Goal: Navigation & Orientation: Find specific page/section

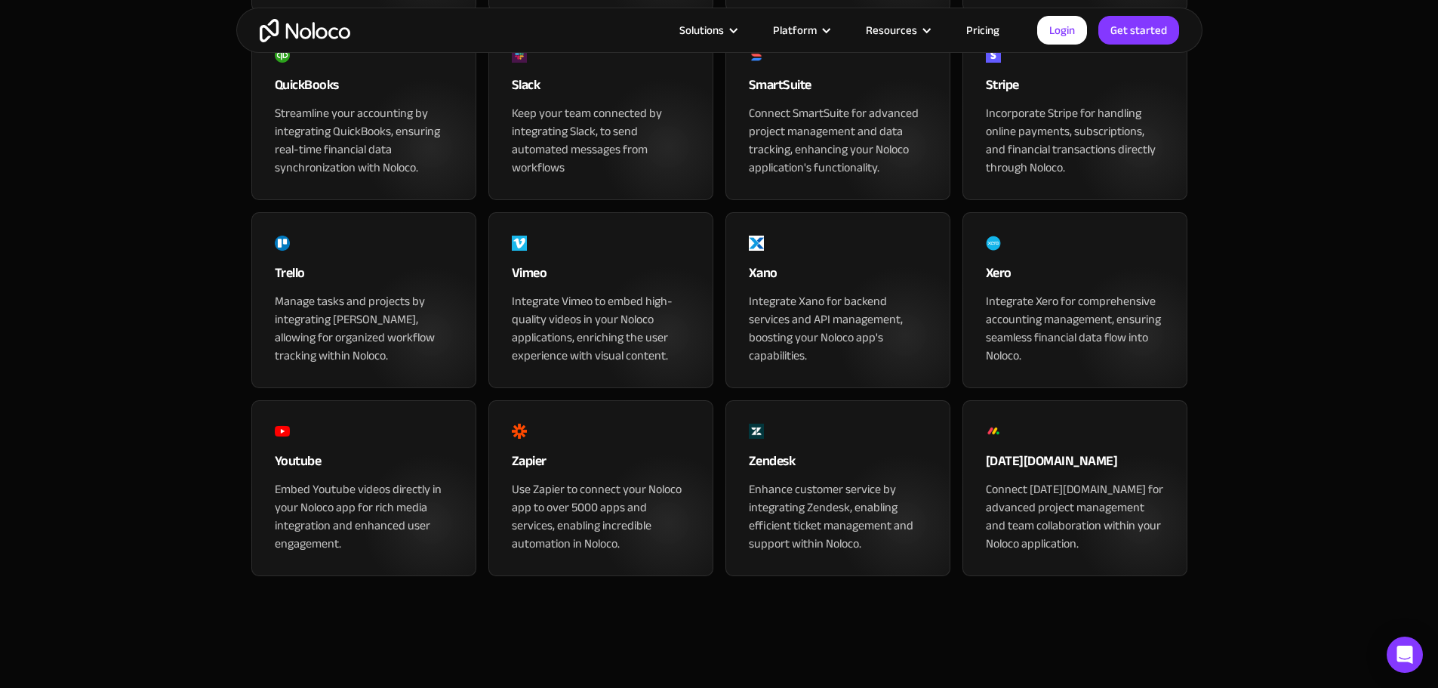
drag, startPoint x: 157, startPoint y: 309, endPoint x: 129, endPoint y: 312, distance: 28.2
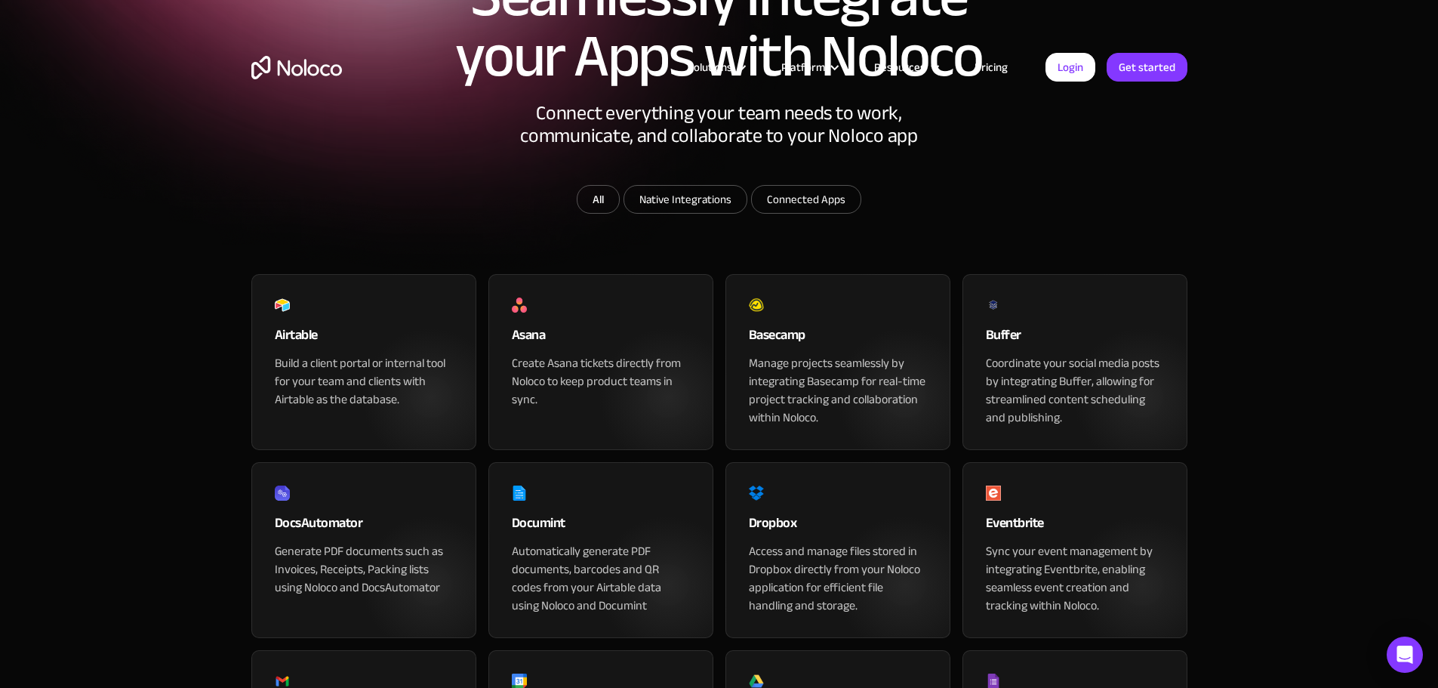
scroll to position [604, 0]
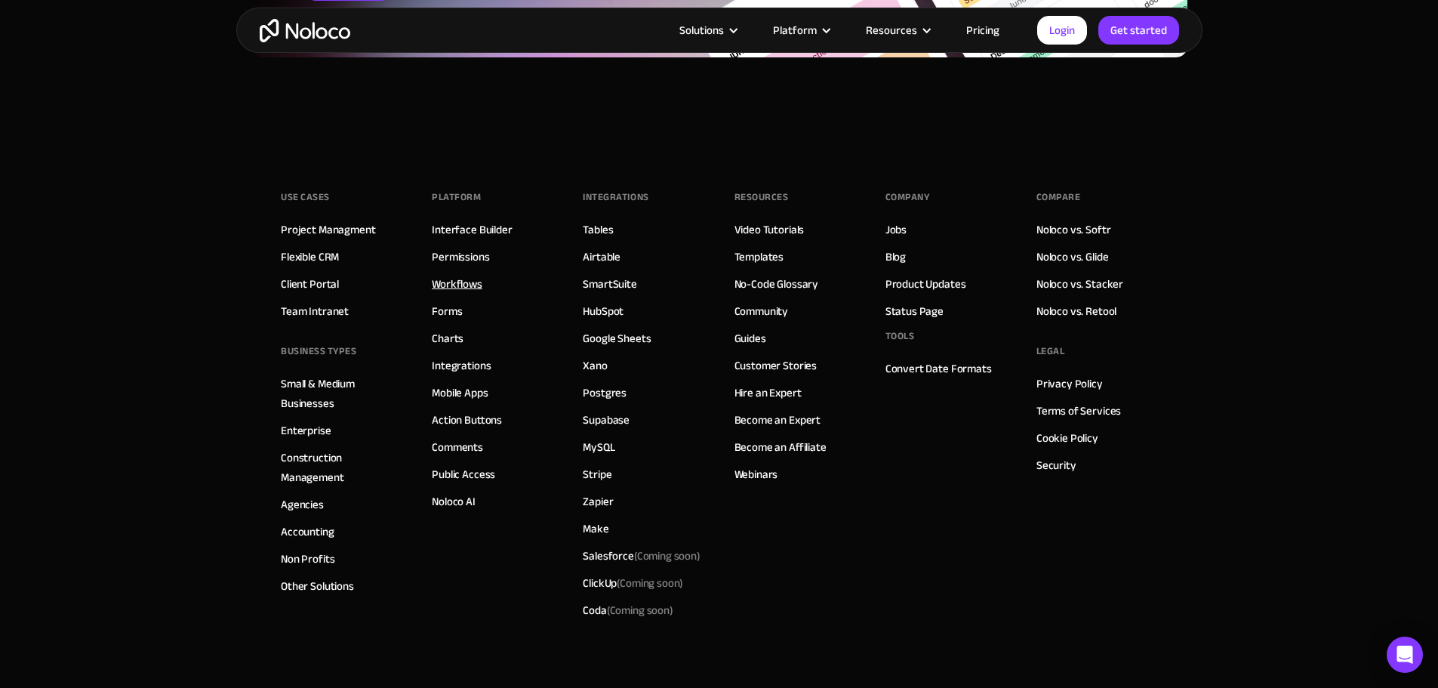
scroll to position [2566, 0]
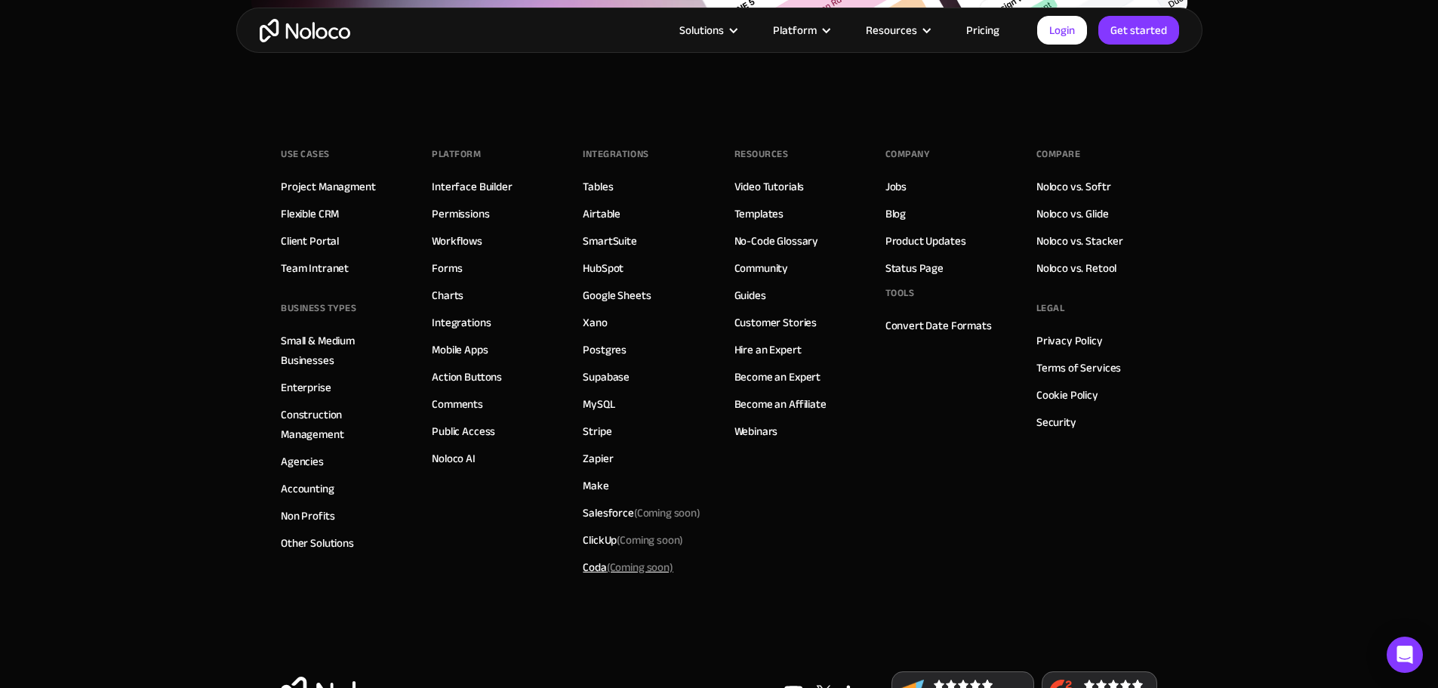
click at [592, 577] on div "Coda (Coming soon)" at bounding box center [628, 567] width 90 height 20
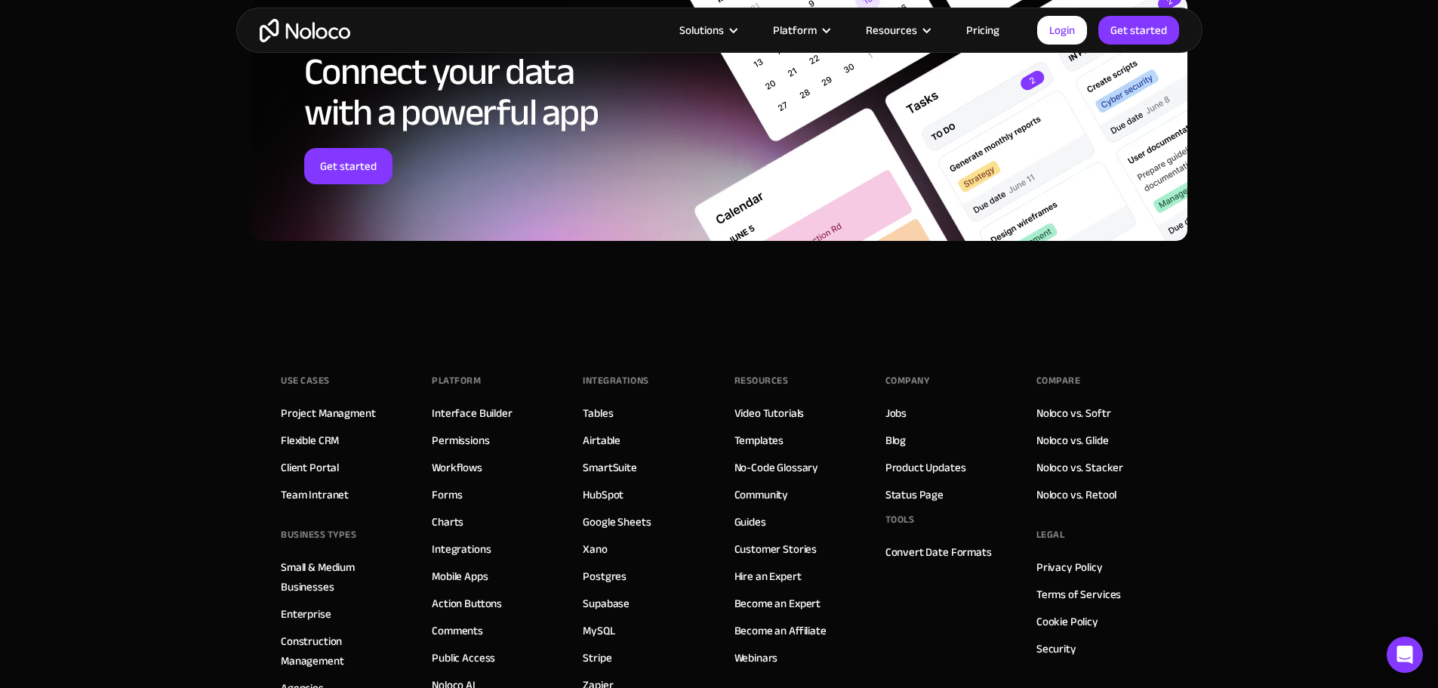
scroll to position [2642, 0]
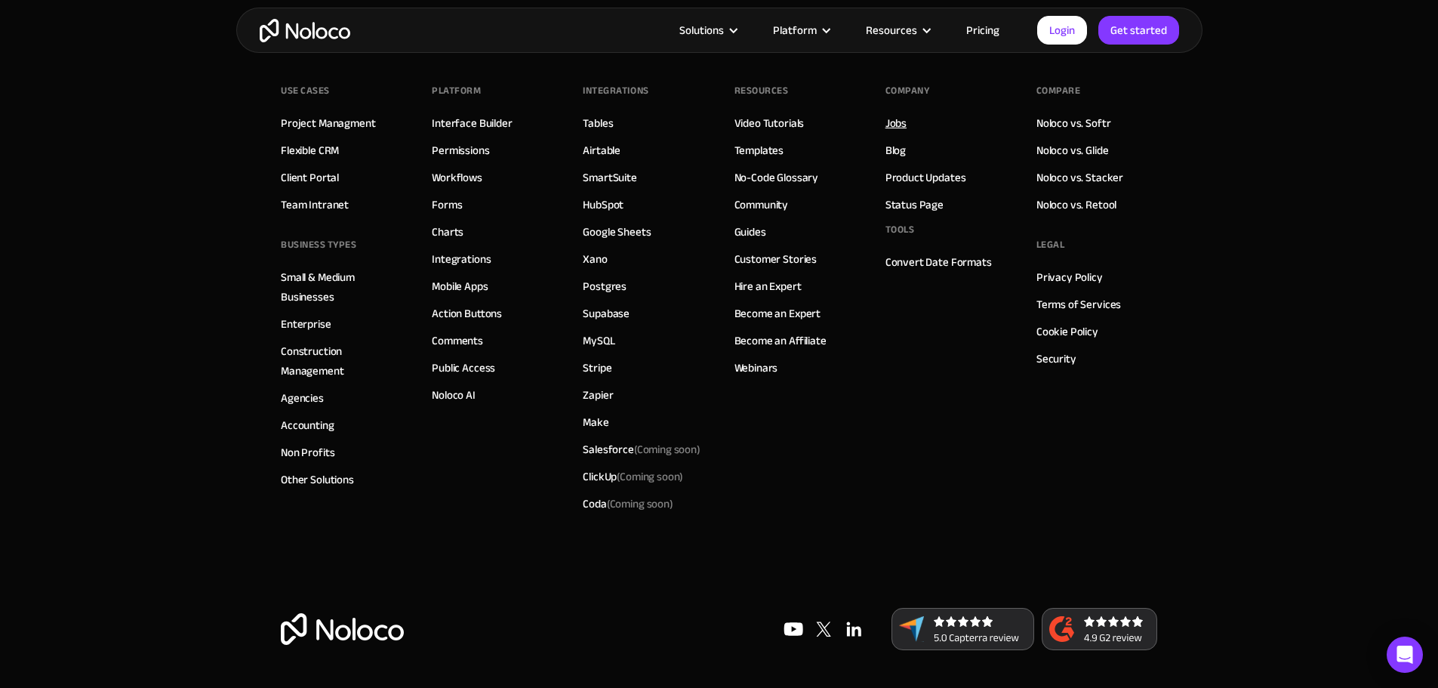
click at [905, 133] on link "Jobs" at bounding box center [895, 123] width 21 height 20
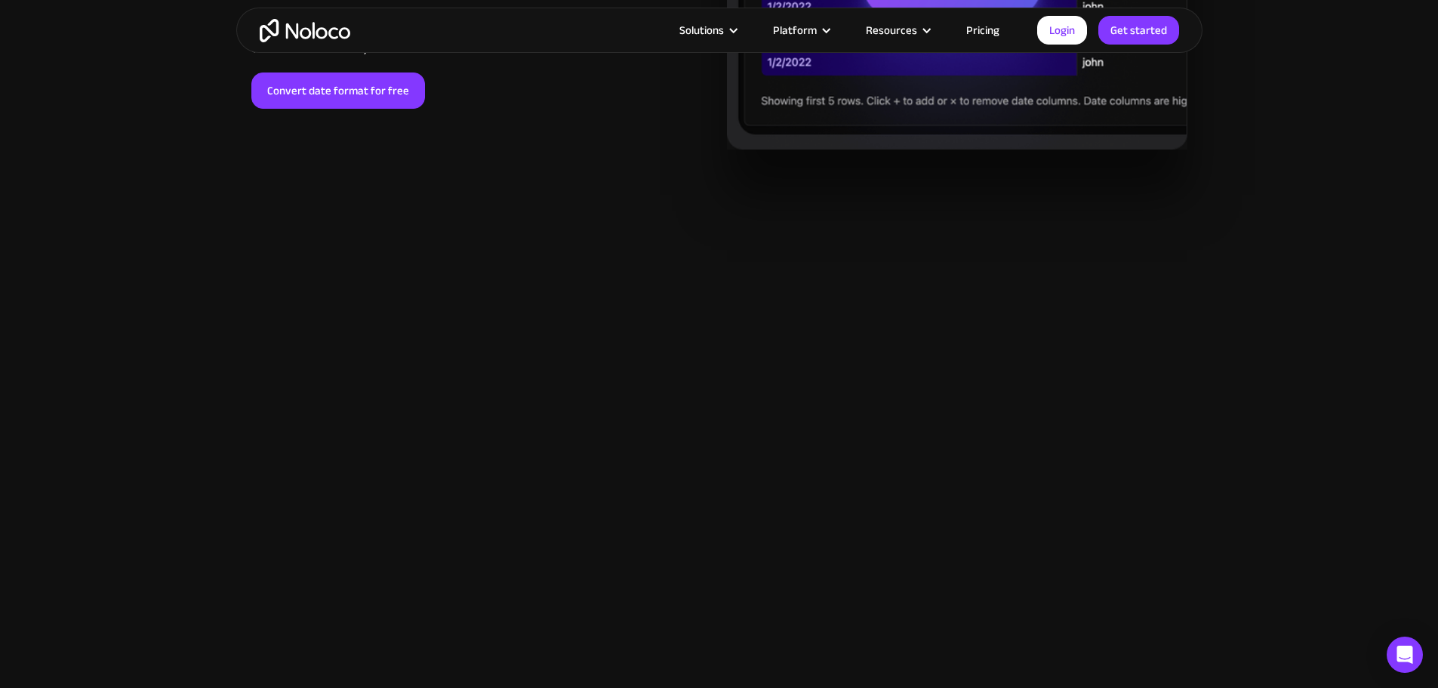
scroll to position [2491, 0]
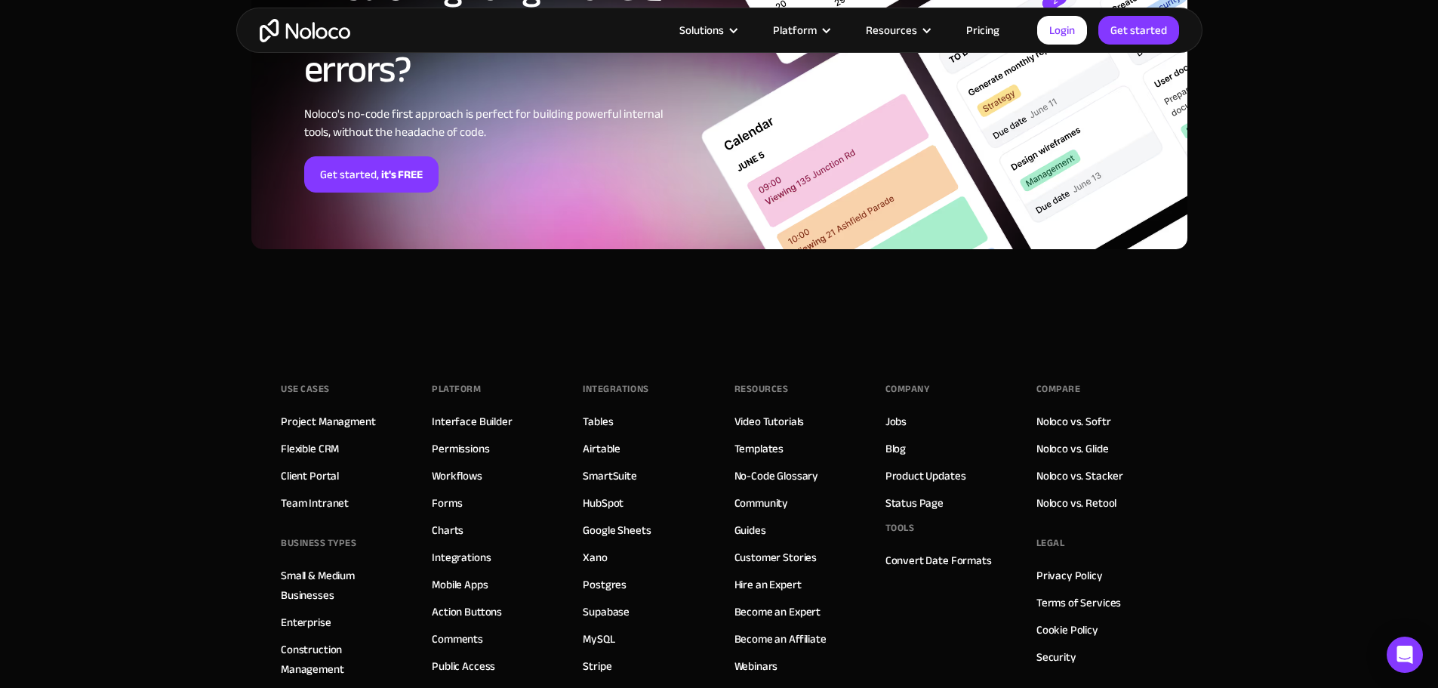
scroll to position [3636, 0]
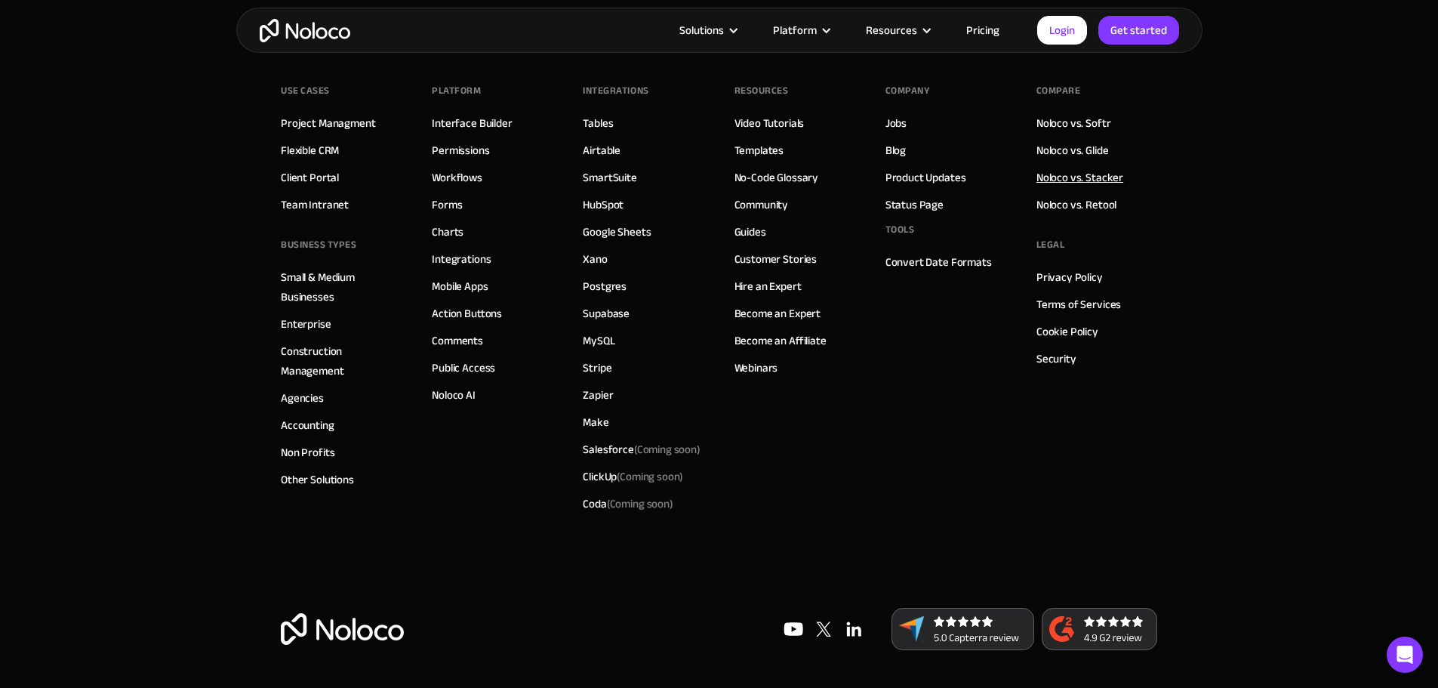
click at [1083, 176] on link "Noloco vs. Stacker" at bounding box center [1079, 178] width 87 height 20
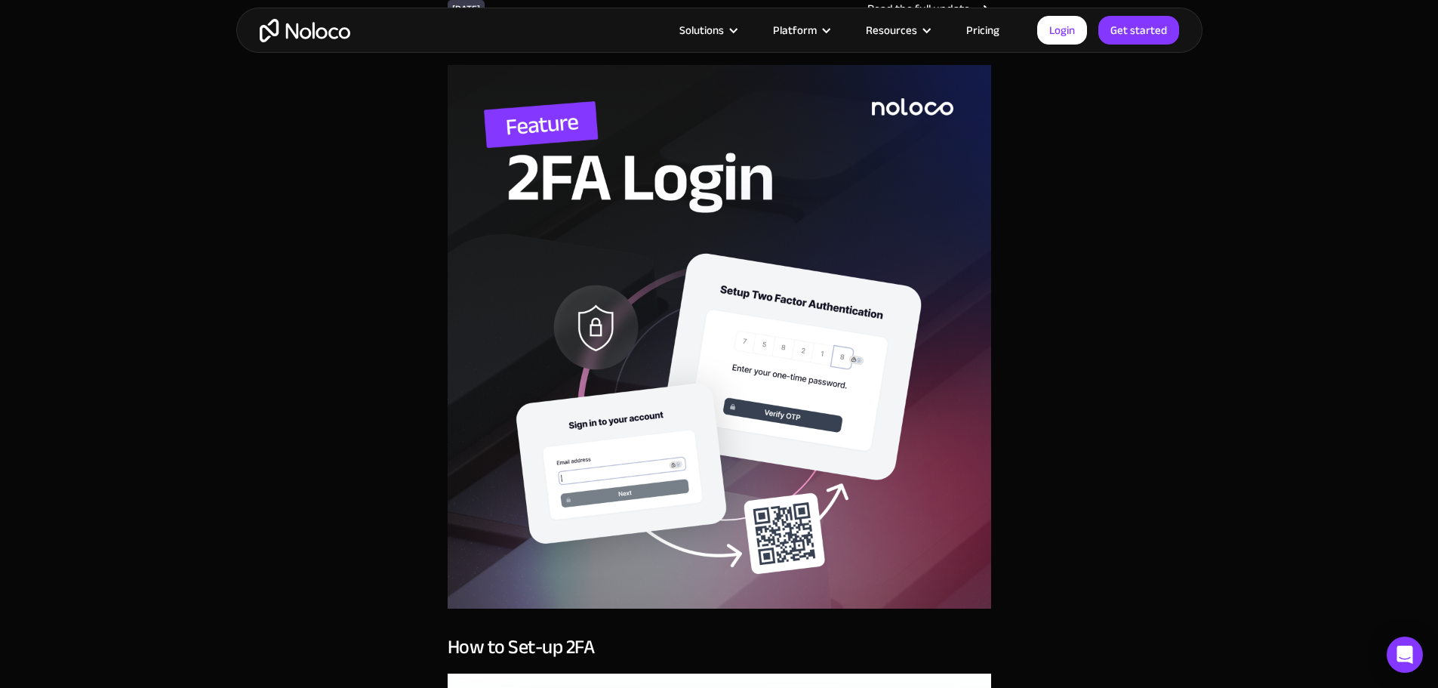
scroll to position [3245, 0]
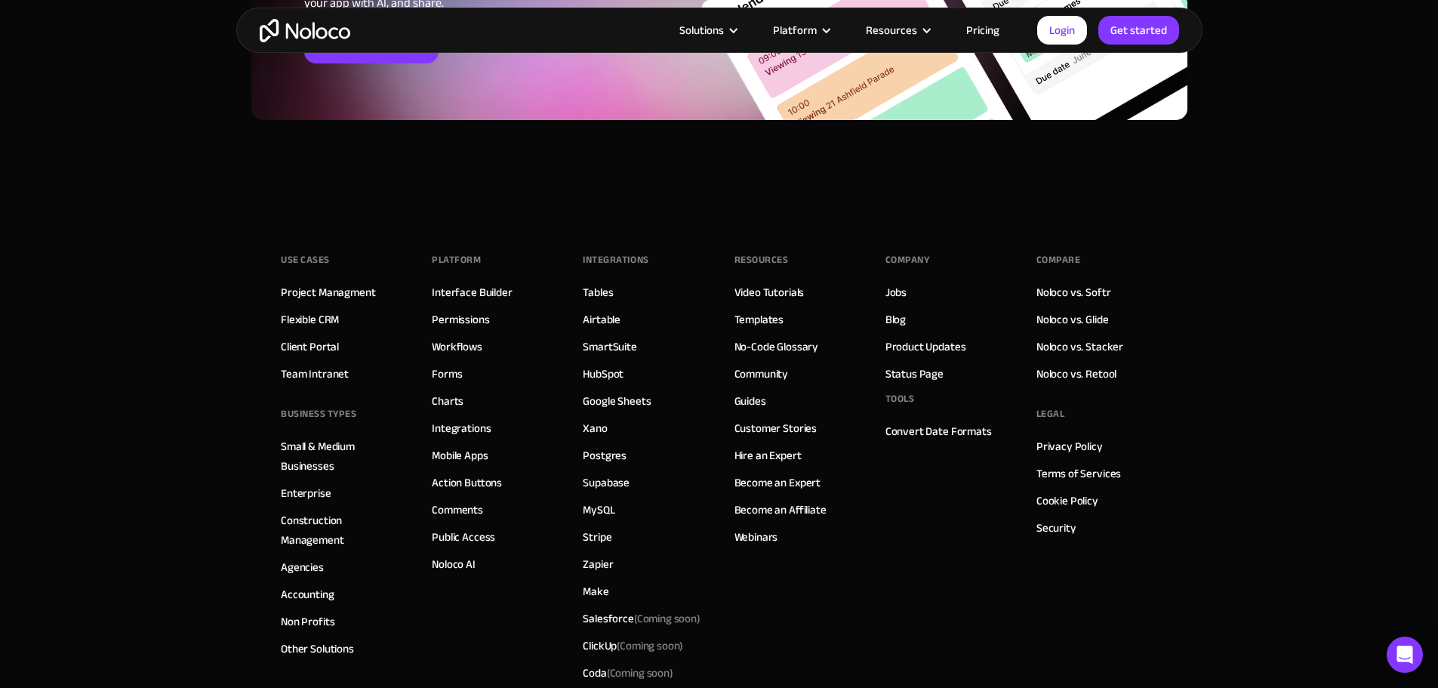
scroll to position [3925, 0]
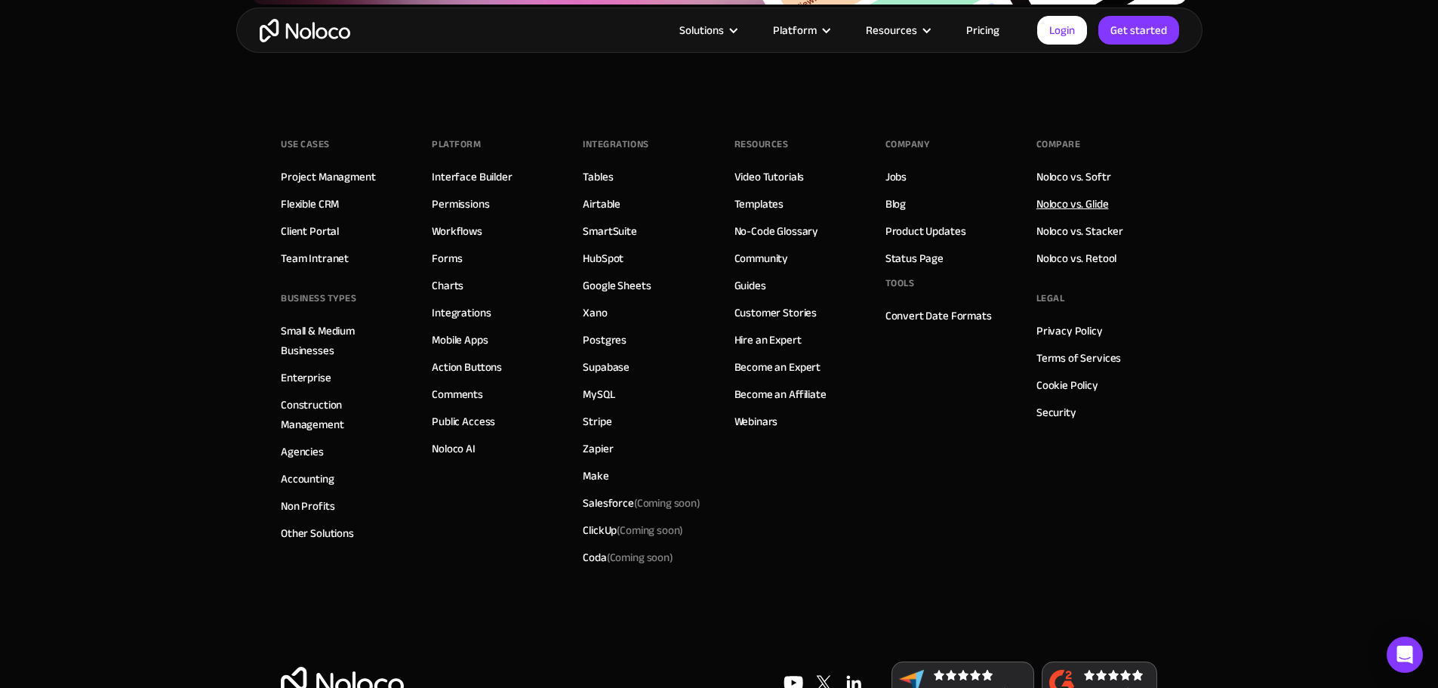
click at [1099, 197] on link "Noloco vs. Glide" at bounding box center [1072, 204] width 72 height 20
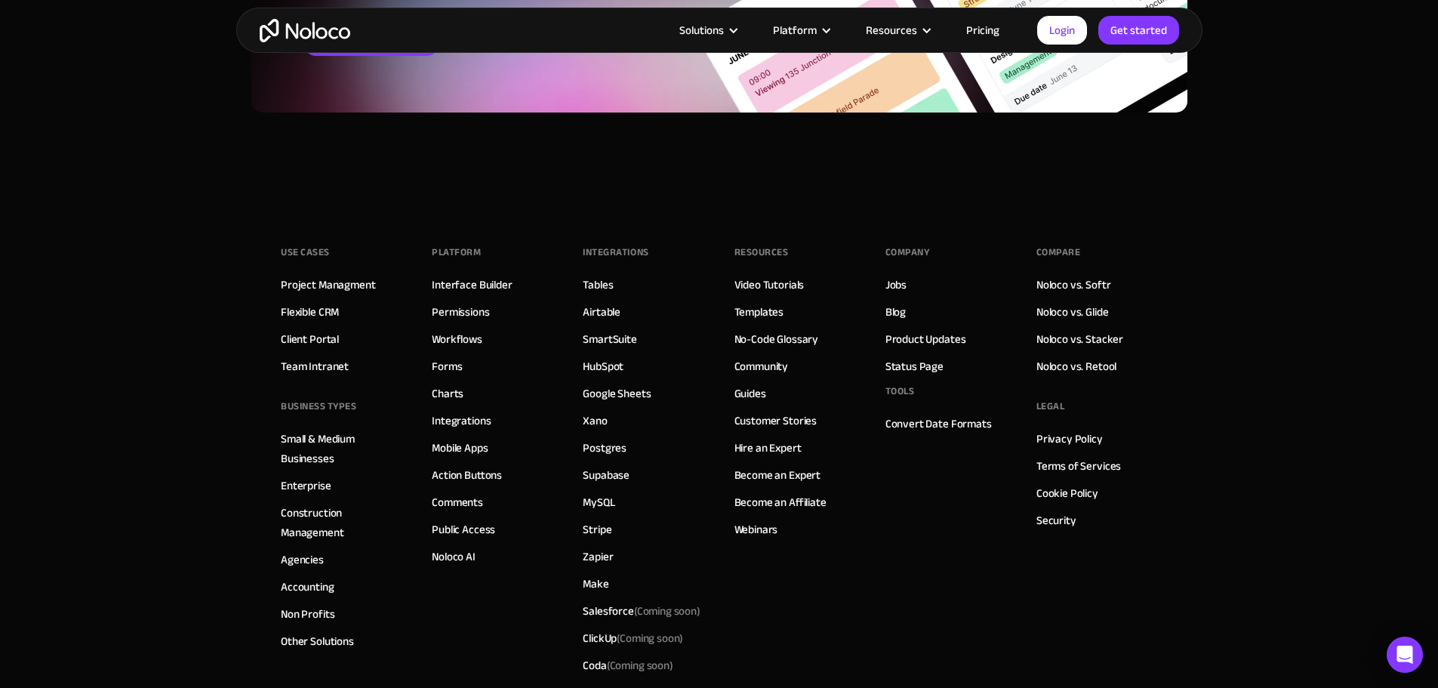
scroll to position [4151, 0]
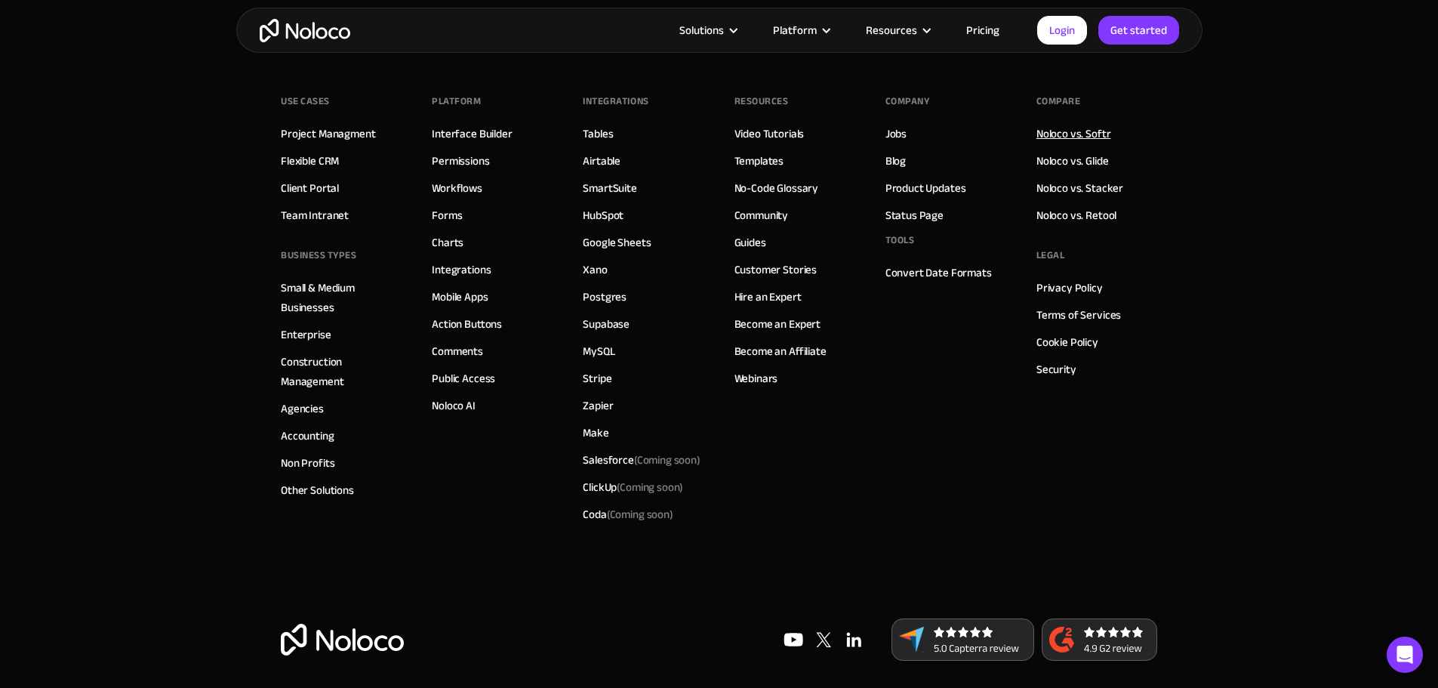
click at [1069, 130] on link "Noloco vs. Softr" at bounding box center [1073, 134] width 75 height 20
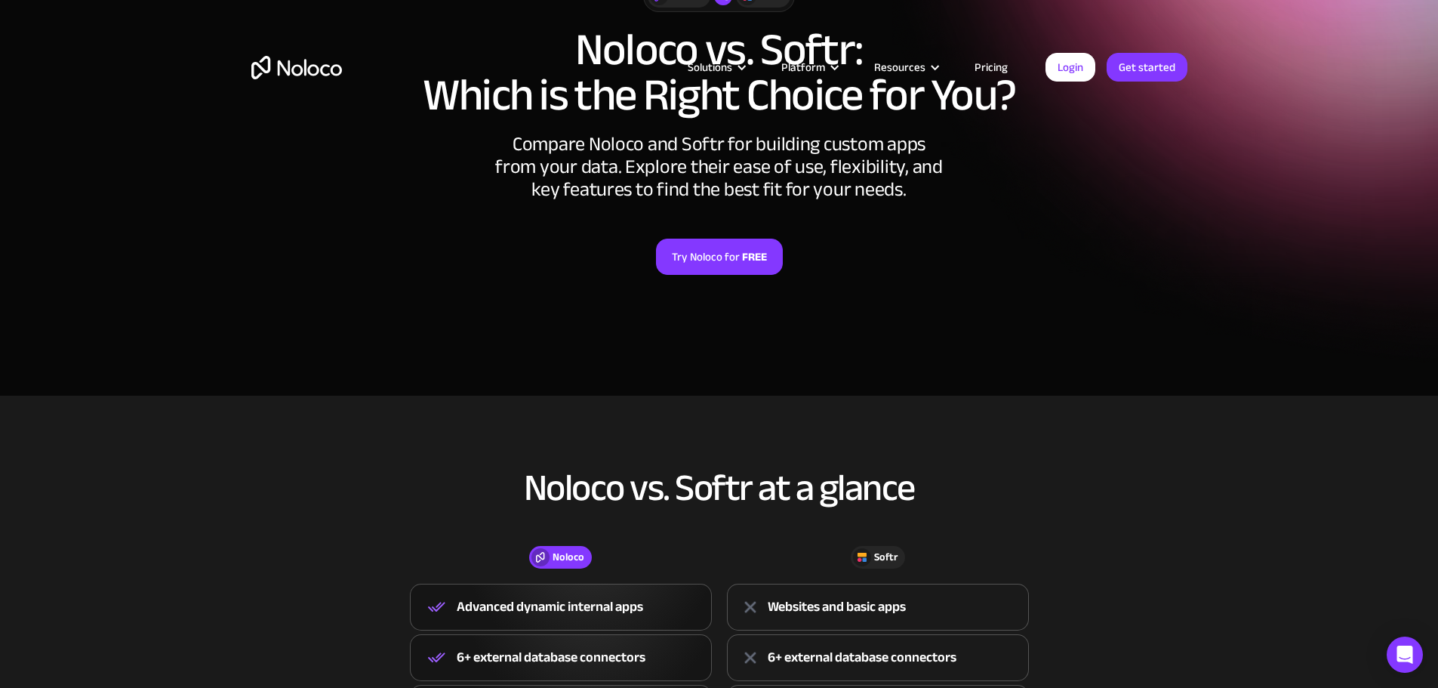
scroll to position [604, 0]
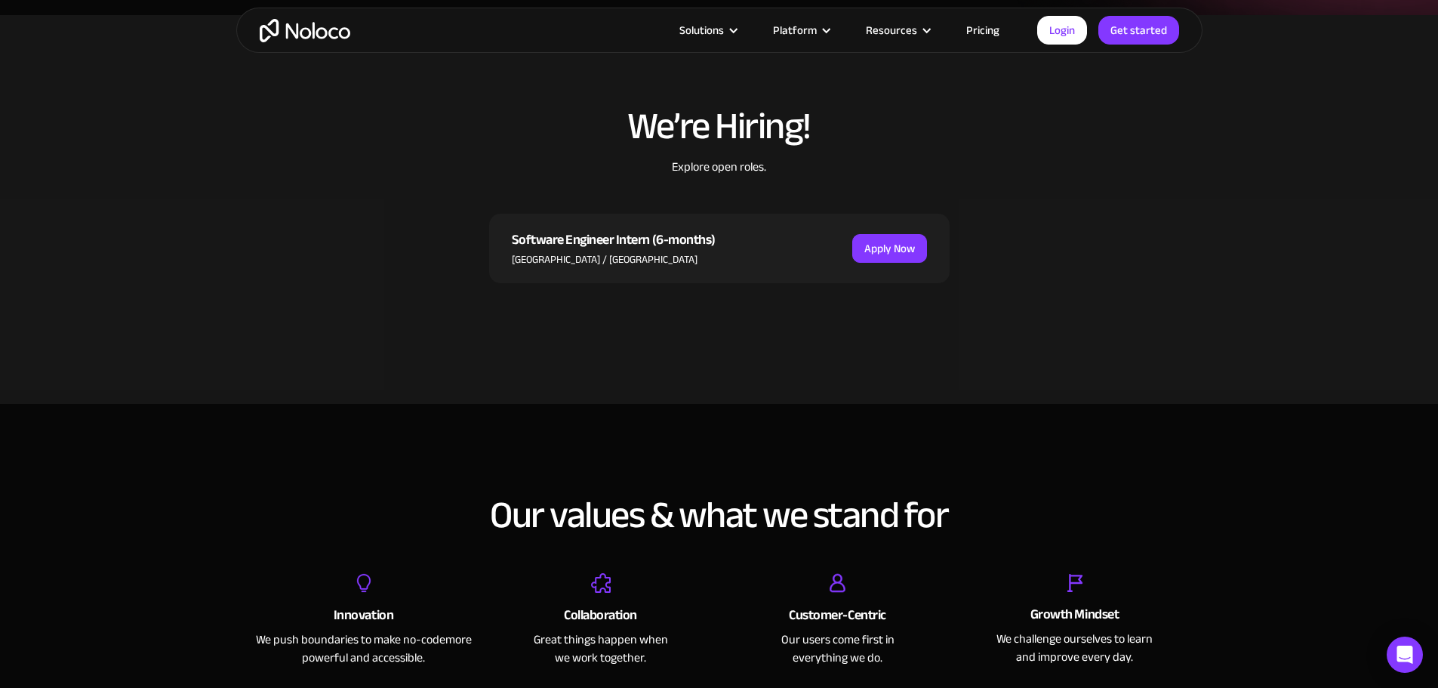
scroll to position [377, 0]
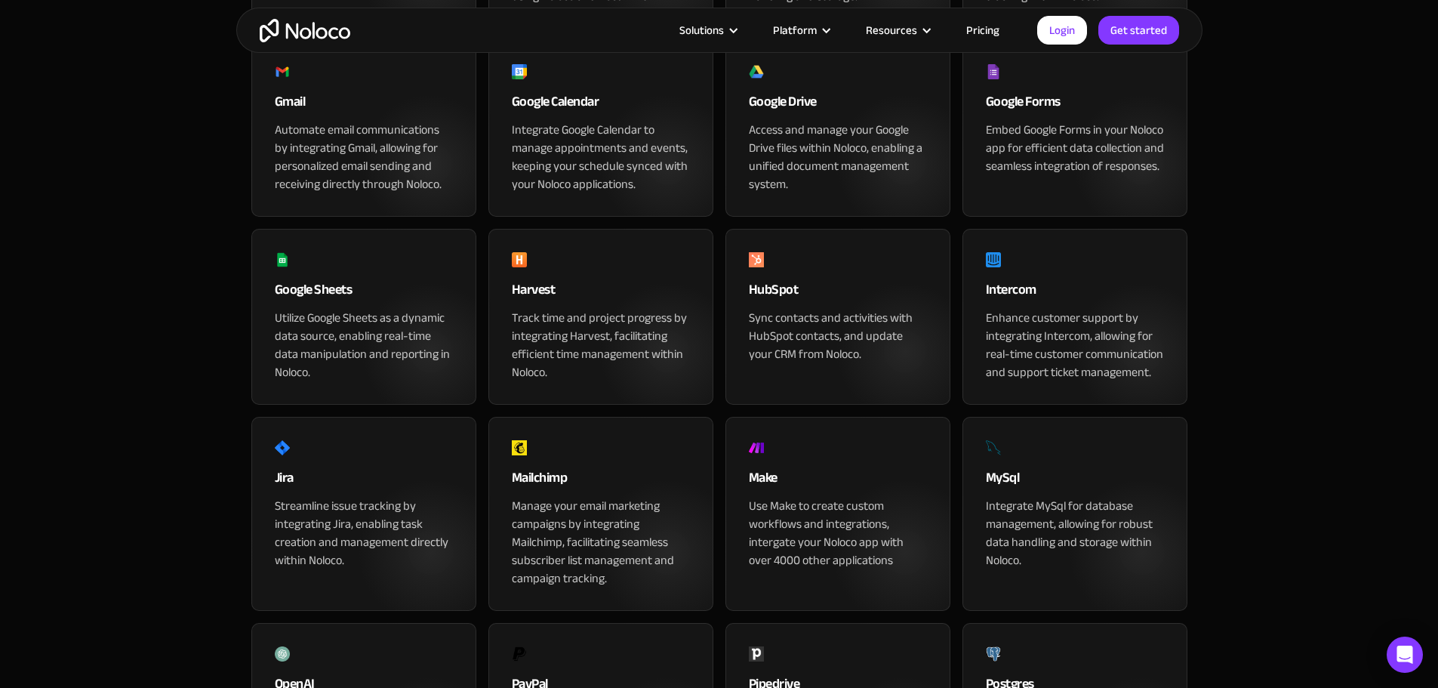
scroll to position [830, 0]
